Goal: Find contact information: Find contact information

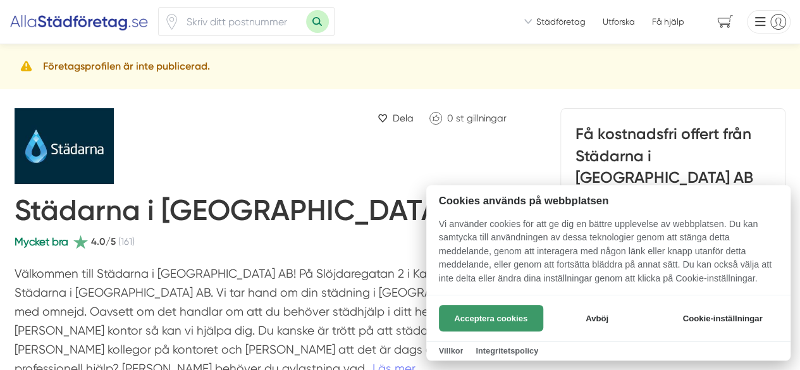
click at [484, 318] on button "Acceptera cookies" at bounding box center [491, 318] width 104 height 27
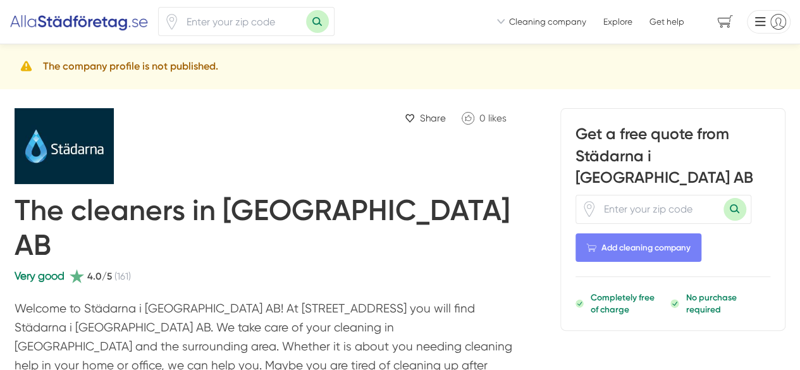
click at [505, 30] on ul "We ensure that you quickly receive quotes from reputable cleaning companies! Vi…" at bounding box center [643, 22] width 293 height 24
click at [497, 23] on icon at bounding box center [501, 22] width 8 height 8
click at [497, 20] on icon at bounding box center [501, 22] width 8 height 8
click at [761, 24] on li at bounding box center [766, 22] width 48 height 24
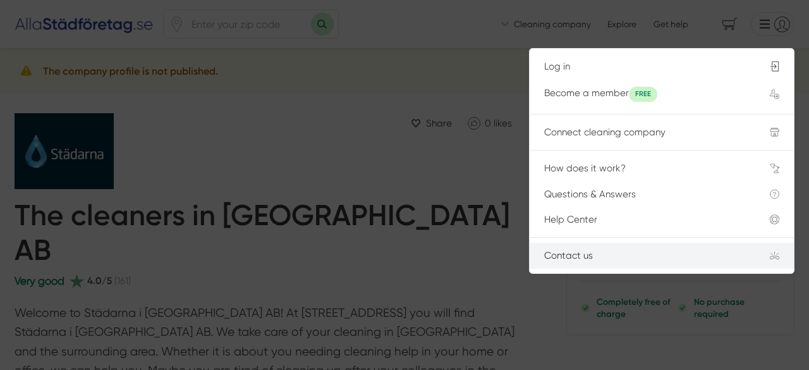
click at [558, 245] on li "Contact us" at bounding box center [662, 256] width 264 height 26
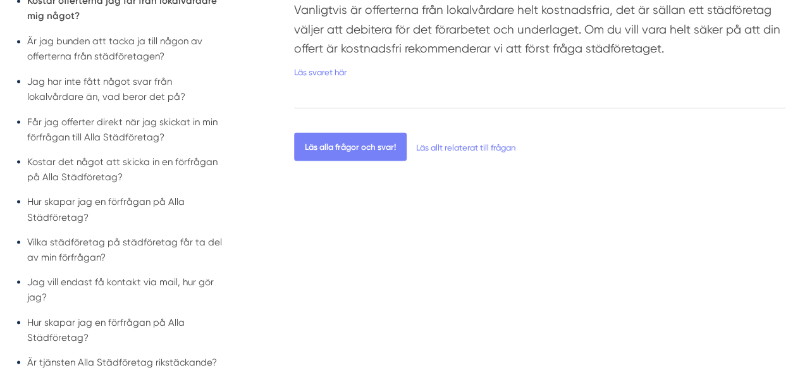
scroll to position [1588, 0]
